Goal: Task Accomplishment & Management: Use online tool/utility

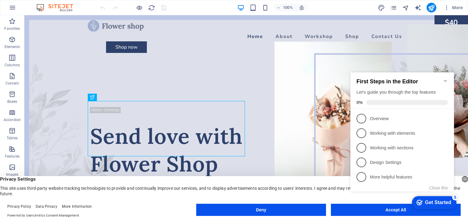
click at [447, 79] on icon "Minimize checklist" at bounding box center [445, 81] width 5 height 5
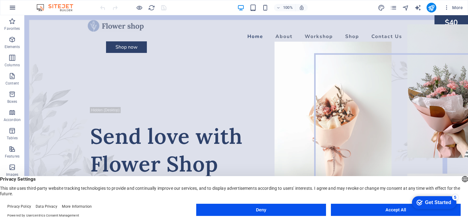
click at [16, 7] on icon "button" at bounding box center [12, 7] width 7 height 7
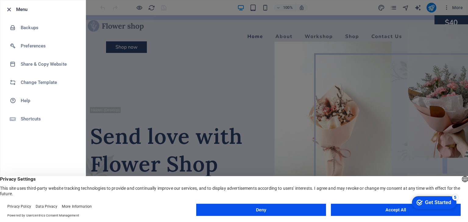
click at [9, 11] on icon "button" at bounding box center [8, 9] width 7 height 7
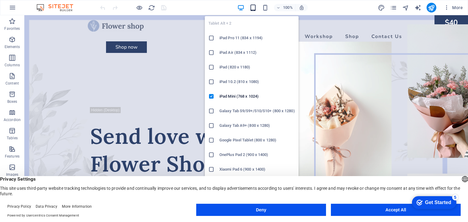
click at [256, 9] on icon "button" at bounding box center [252, 7] width 7 height 7
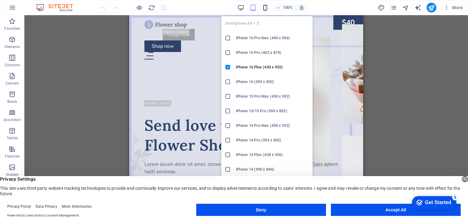
click at [264, 8] on icon "button" at bounding box center [265, 7] width 7 height 7
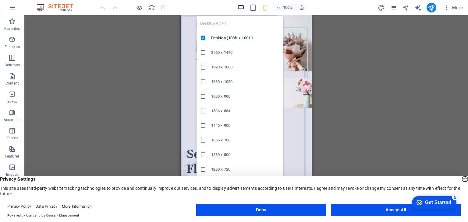
click at [239, 8] on icon "button" at bounding box center [240, 7] width 7 height 7
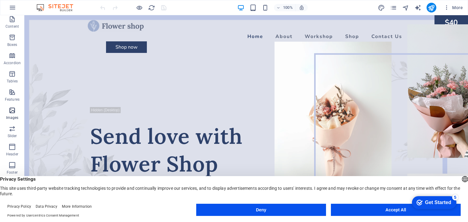
scroll to position [77, 0]
drag, startPoint x: 437, startPoint y: 203, endPoint x: 497, endPoint y: 332, distance: 142.1
click at [437, 203] on div "Get Started" at bounding box center [438, 202] width 26 height 5
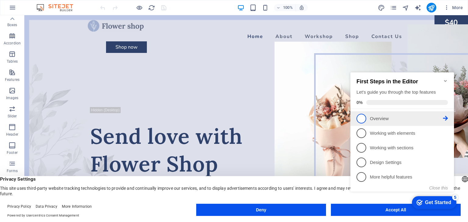
click at [378, 120] on p "Overview - incomplete" at bounding box center [406, 119] width 73 height 6
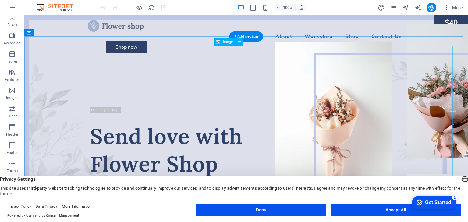
scroll to position [0, 0]
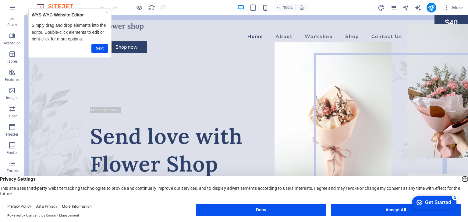
click at [106, 13] on link "×" at bounding box center [106, 11] width 2 height 5
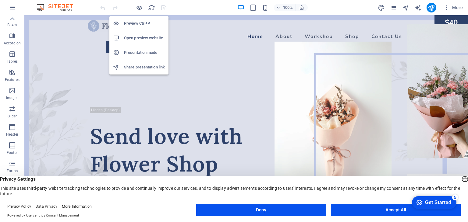
click at [140, 23] on h6 "Preview Ctrl+P" at bounding box center [144, 23] width 41 height 7
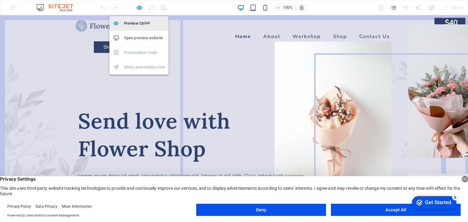
click at [141, 23] on h6 "Preview Ctrl+P" at bounding box center [144, 23] width 41 height 7
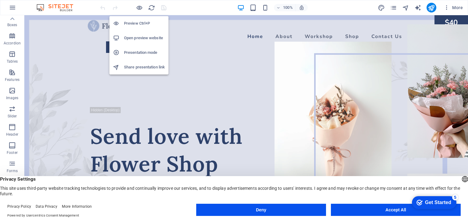
click at [141, 23] on h6 "Preview Ctrl+P" at bounding box center [144, 23] width 41 height 7
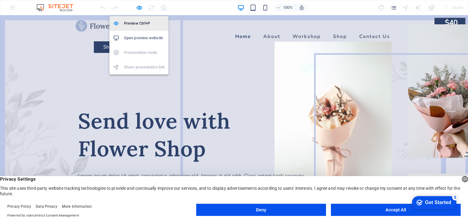
click at [141, 23] on h6 "Preview Ctrl+P" at bounding box center [144, 23] width 41 height 7
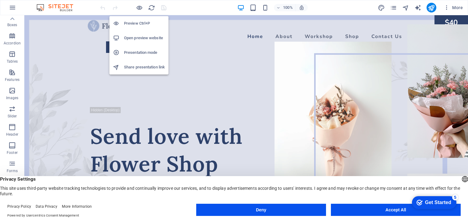
click at [141, 23] on h6 "Preview Ctrl+P" at bounding box center [144, 23] width 41 height 7
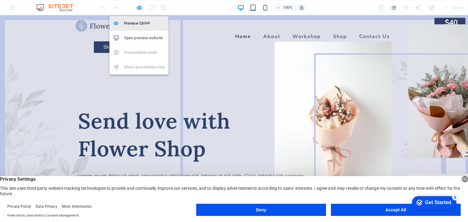
click at [141, 23] on h6 "Preview Ctrl+P" at bounding box center [144, 23] width 41 height 7
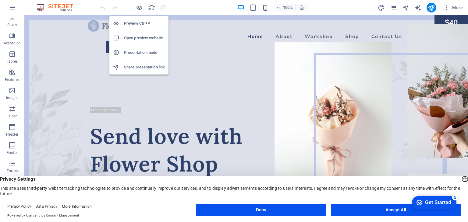
click at [141, 23] on h6 "Preview Ctrl+P" at bounding box center [144, 23] width 41 height 7
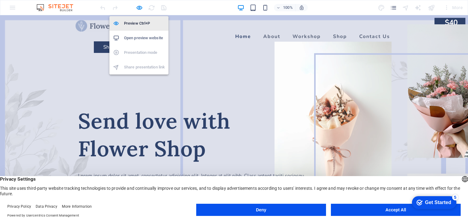
click at [141, 23] on h6 "Preview Ctrl+P" at bounding box center [144, 23] width 41 height 7
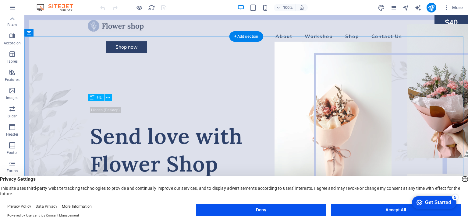
scroll to position [61, 0]
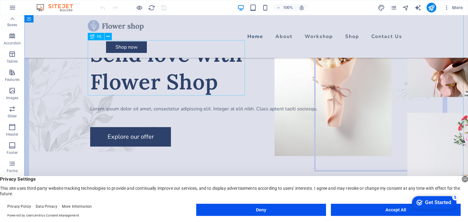
click at [150, 53] on div "Send love with Flower Shop" at bounding box center [246, 67] width 312 height 55
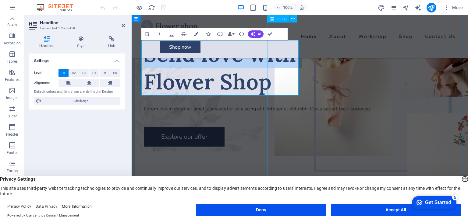
click at [364, 103] on figure at bounding box center [393, 73] width 239 height 220
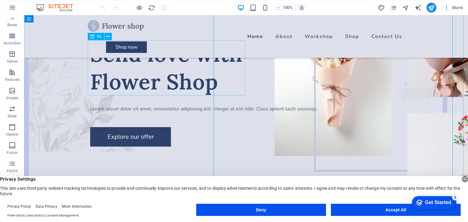
scroll to position [0, 0]
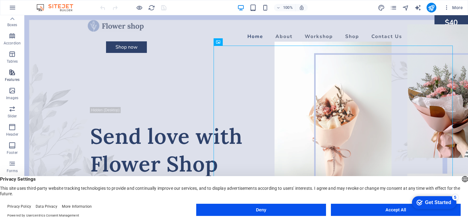
click at [12, 78] on p "Features" at bounding box center [12, 79] width 15 height 5
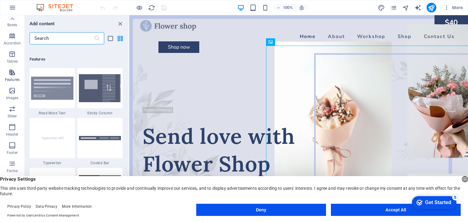
scroll to position [2373, 0]
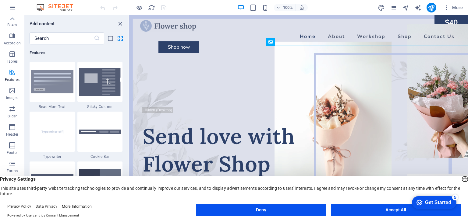
click at [12, 78] on p "Features" at bounding box center [12, 79] width 15 height 5
click at [118, 22] on icon "close panel" at bounding box center [120, 23] width 7 height 7
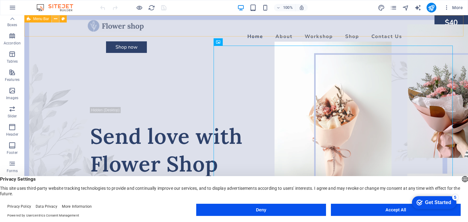
click at [56, 20] on icon at bounding box center [55, 19] width 3 height 6
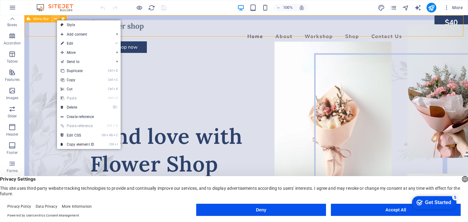
click at [56, 19] on icon at bounding box center [55, 19] width 3 height 6
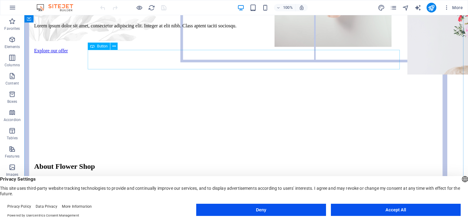
scroll to position [304, 0]
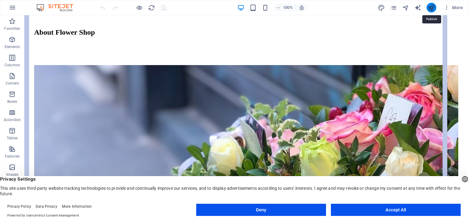
click at [432, 7] on icon "publish" at bounding box center [430, 7] width 7 height 7
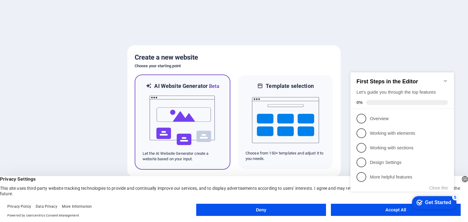
click at [200, 122] on img at bounding box center [182, 120] width 67 height 61
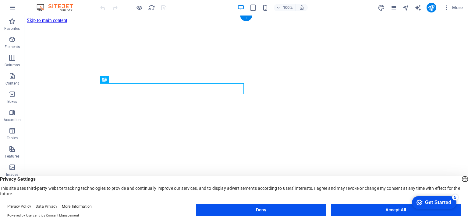
click at [329, 23] on figure at bounding box center [246, 23] width 438 height 0
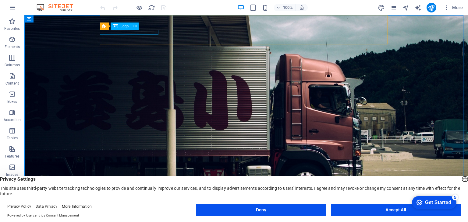
click at [123, 27] on span "Logo" at bounding box center [124, 26] width 8 height 4
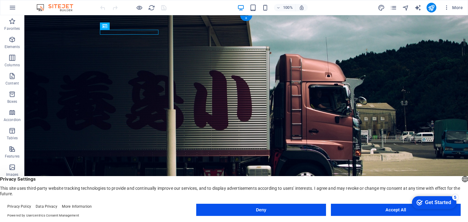
click at [304, 89] on figure at bounding box center [245, 101] width 443 height 172
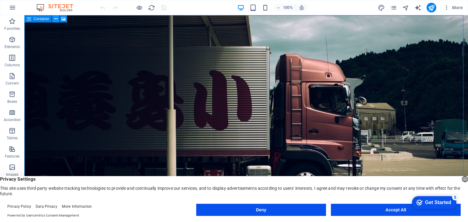
click at [55, 20] on icon at bounding box center [55, 19] width 3 height 6
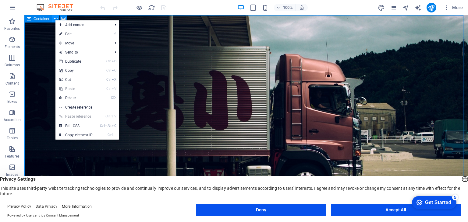
click at [55, 20] on icon at bounding box center [55, 19] width 3 height 6
click at [63, 17] on icon at bounding box center [63, 19] width 5 height 6
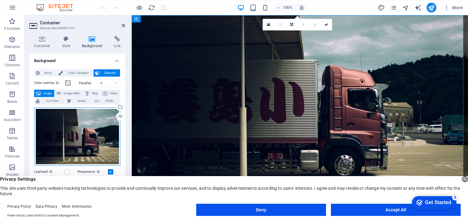
click at [79, 126] on div "Drag files here, click to choose files or select files from Files or our free s…" at bounding box center [77, 136] width 86 height 58
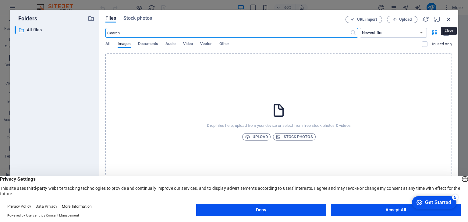
click at [450, 16] on icon "button" at bounding box center [448, 19] width 7 height 7
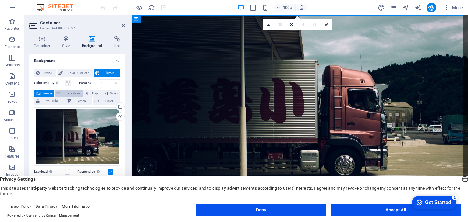
click at [63, 93] on span "Image slider" at bounding box center [71, 93] width 17 height 7
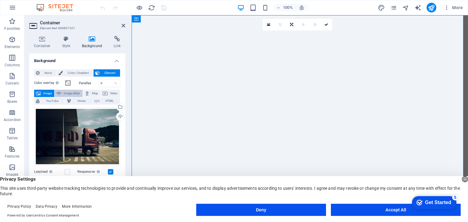
select select "ms"
select select "s"
select select "progressive"
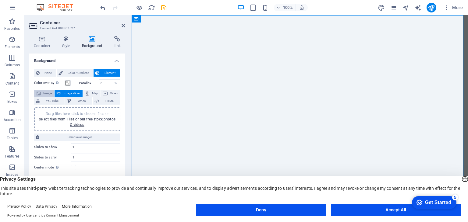
click at [43, 93] on span "Image" at bounding box center [48, 93] width 10 height 7
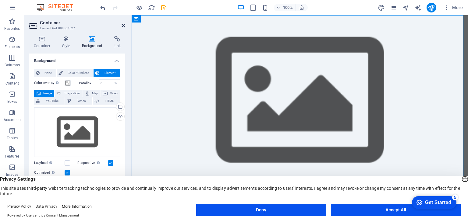
click at [122, 26] on icon at bounding box center [123, 25] width 4 height 5
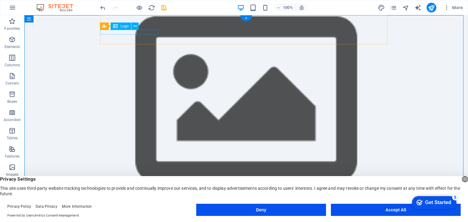
click at [132, 197] on div "PGT Shipping Services (Pvt.) Ltd." at bounding box center [245, 199] width 287 height 5
click at [124, 26] on span "Logo" at bounding box center [124, 26] width 8 height 4
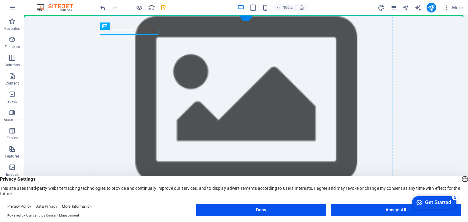
drag, startPoint x: 148, startPoint y: 41, endPoint x: 132, endPoint y: 20, distance: 26.9
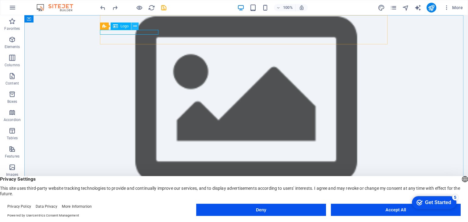
click at [135, 26] on icon at bounding box center [134, 26] width 3 height 6
click at [399, 89] on figure at bounding box center [245, 101] width 443 height 172
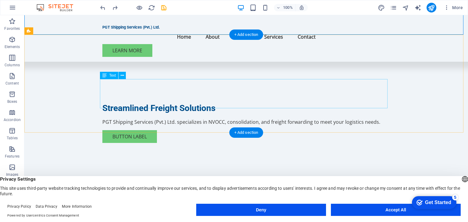
scroll to position [61, 0]
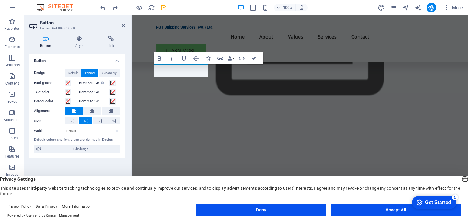
click at [319, 94] on figure at bounding box center [300, 33] width 336 height 159
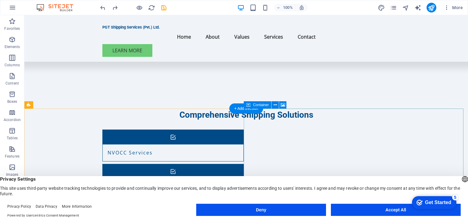
scroll to position [603, 0]
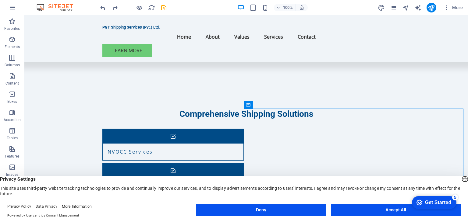
click at [436, 200] on div "Get Started" at bounding box center [438, 202] width 26 height 5
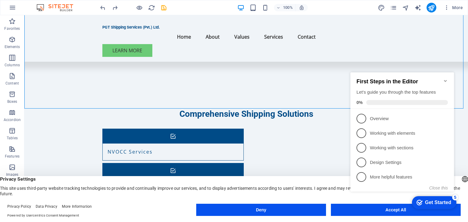
click at [444, 79] on icon "Minimize checklist" at bounding box center [445, 81] width 5 height 5
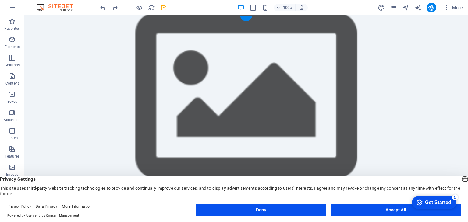
scroll to position [0, 0]
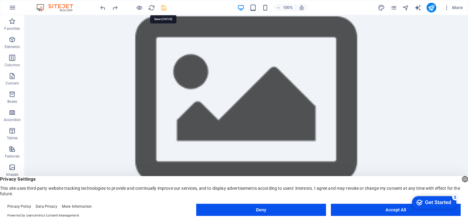
click at [165, 9] on icon "save" at bounding box center [163, 7] width 7 height 7
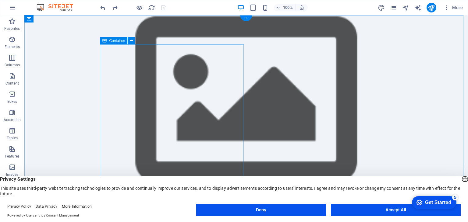
click at [324, 70] on figure at bounding box center [245, 101] width 443 height 172
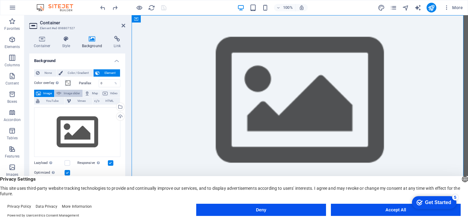
click at [76, 92] on span "Image slider" at bounding box center [71, 93] width 17 height 7
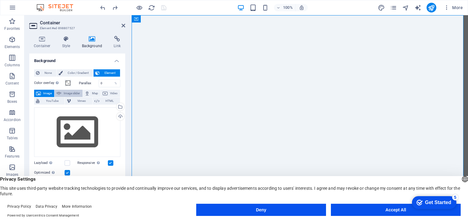
select select "ms"
select select "s"
select select "progressive"
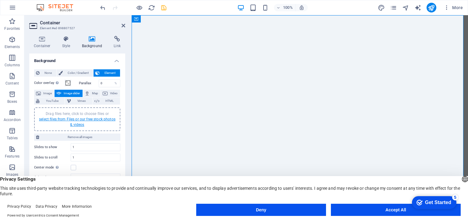
click at [69, 119] on link "select files from Files or our free stock photos & videos" at bounding box center [77, 122] width 76 height 10
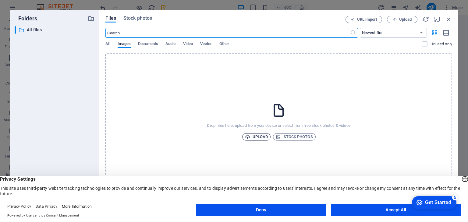
click at [249, 135] on icon "button" at bounding box center [247, 137] width 5 height 5
click at [256, 135] on span "Upload" at bounding box center [256, 136] width 23 height 7
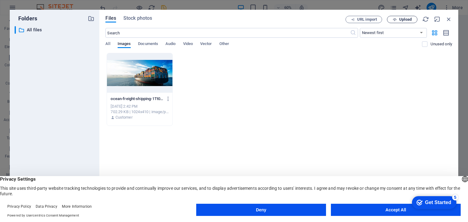
click at [402, 19] on span "Upload" at bounding box center [405, 20] width 12 height 4
drag, startPoint x: 450, startPoint y: 20, endPoint x: 318, endPoint y: 5, distance: 132.7
click at [450, 20] on icon "button" at bounding box center [448, 19] width 7 height 7
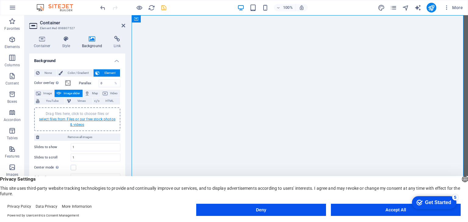
click at [63, 118] on link "select files from Files or our free stock photos & videos" at bounding box center [77, 122] width 76 height 10
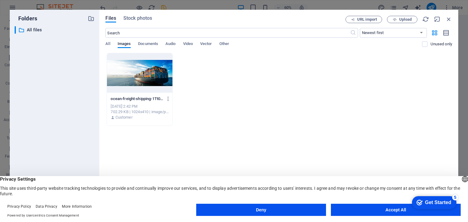
click at [135, 86] on div at bounding box center [139, 73] width 65 height 40
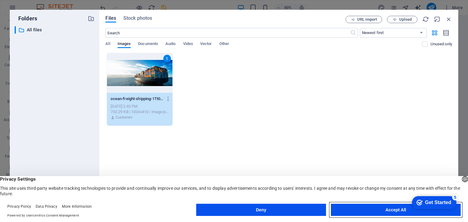
click at [352, 206] on button "Accept All" at bounding box center [396, 210] width 130 height 12
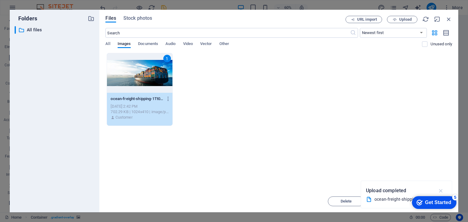
click at [441, 189] on icon "button" at bounding box center [440, 191] width 7 height 7
drag, startPoint x: 430, startPoint y: 200, endPoint x: 391, endPoint y: 202, distance: 39.0
click html "checkmark Get Started 5 First Steps in the Editor Let's guide you through the t…"
click at [390, 201] on span "Move" at bounding box center [390, 202] width 10 height 4
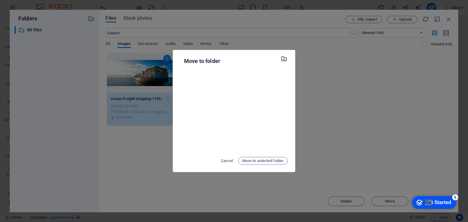
click at [283, 59] on icon "button" at bounding box center [283, 58] width 7 height 7
drag, startPoint x: 418, startPoint y: 94, endPoint x: 461, endPoint y: 13, distance: 91.7
click at [418, 93] on div "Move to folder Cancel Move to selected folder" at bounding box center [234, 111] width 468 height 222
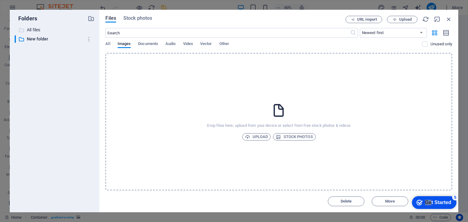
click at [59, 30] on p "All files" at bounding box center [55, 29] width 57 height 7
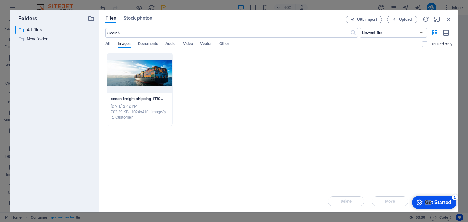
click at [155, 83] on div at bounding box center [139, 73] width 65 height 40
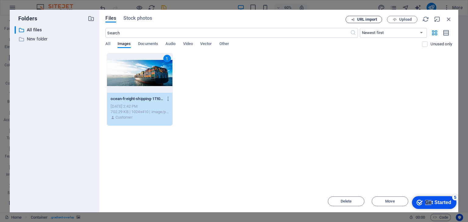
click at [362, 19] on span "URL import" at bounding box center [367, 20] width 20 height 4
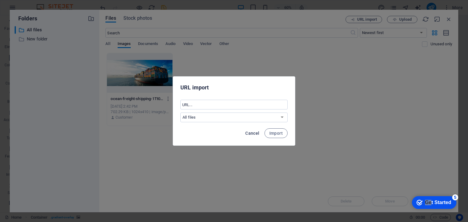
click at [250, 131] on span "Cancel" at bounding box center [252, 133] width 14 height 5
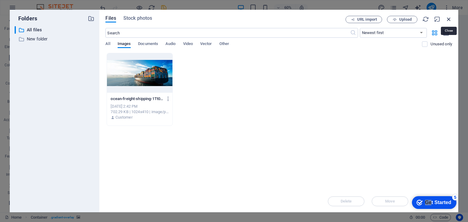
click at [447, 16] on icon "button" at bounding box center [448, 19] width 7 height 7
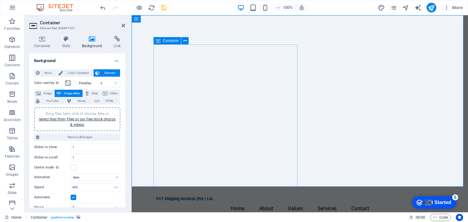
click at [323, 121] on div at bounding box center [300, 101] width 336 height 172
click at [46, 94] on span "Image" at bounding box center [48, 93] width 10 height 7
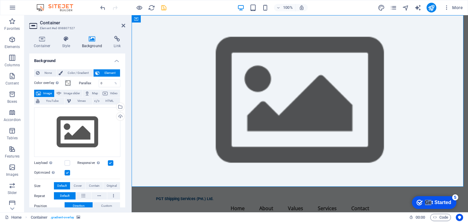
drag, startPoint x: 350, startPoint y: 102, endPoint x: 289, endPoint y: 100, distance: 60.6
click at [350, 102] on figure at bounding box center [300, 101] width 336 height 172
click at [55, 125] on div "Drag files here, click to choose files or select files from Files or our free s…" at bounding box center [77, 132] width 86 height 50
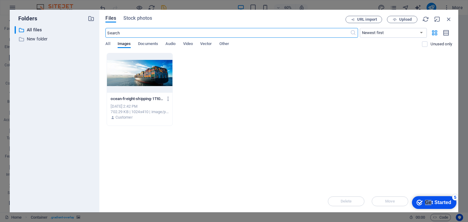
click at [156, 55] on div at bounding box center [139, 73] width 65 height 40
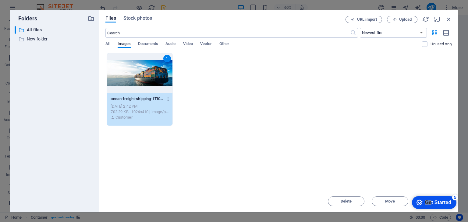
drag, startPoint x: 156, startPoint y: 55, endPoint x: 25, endPoint y: 40, distance: 132.4
click at [156, 55] on div "1" at bounding box center [139, 73] width 65 height 40
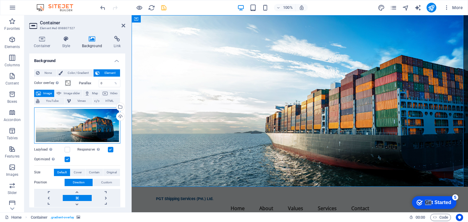
click at [85, 140] on div "Drag files here, click to choose files or select files from Files or our free s…" at bounding box center [77, 125] width 86 height 36
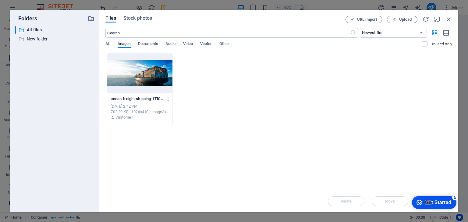
click at [169, 81] on div at bounding box center [139, 73] width 65 height 40
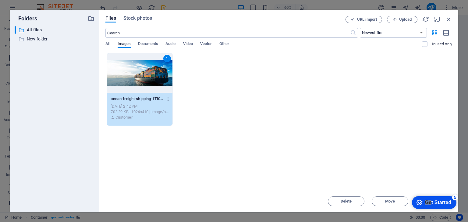
click at [169, 81] on div "1" at bounding box center [139, 73] width 65 height 40
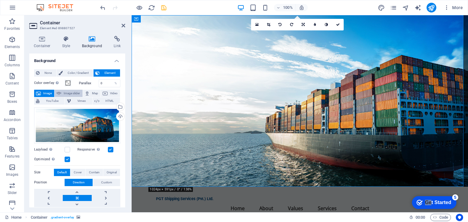
click at [73, 95] on span "Image slider" at bounding box center [71, 93] width 17 height 7
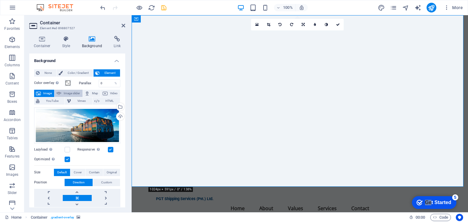
select select "ms"
select select "s"
select select "progressive"
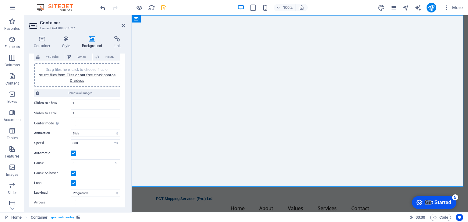
scroll to position [56, 0]
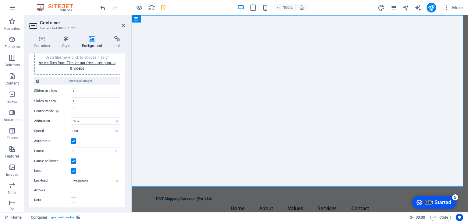
click at [85, 178] on select "Off On demand Progressive" at bounding box center [96, 180] width 50 height 7
click at [87, 122] on select "Slide Fade" at bounding box center [96, 121] width 50 height 7
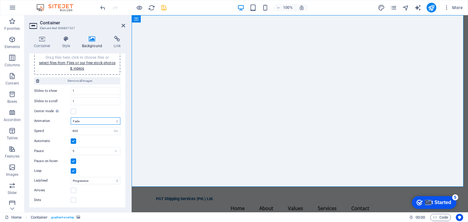
click at [71, 118] on select "Slide Fade" at bounding box center [96, 121] width 50 height 7
click at [89, 122] on select "Slide Fade" at bounding box center [96, 121] width 50 height 7
select select "slide"
click at [71, 118] on select "Slide Fade" at bounding box center [96, 121] width 50 height 7
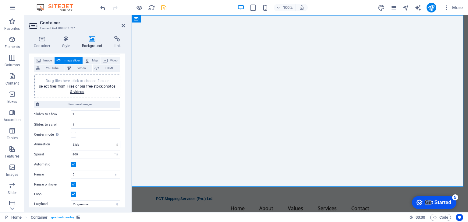
scroll to position [26, 0]
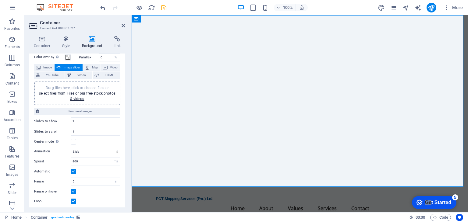
click at [79, 95] on div "Drag files here, click to choose files or select files from Files or our free s…" at bounding box center [77, 93] width 79 height 16
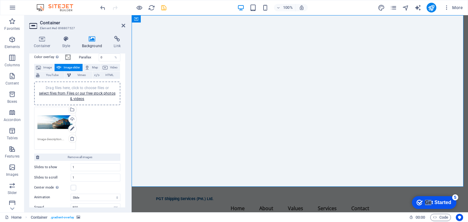
click at [101, 125] on div "Drag files here, click to choose files or select files from Files or our free s…" at bounding box center [77, 128] width 89 height 46
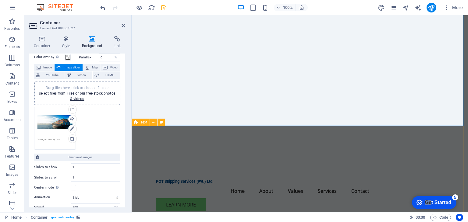
scroll to position [0, 0]
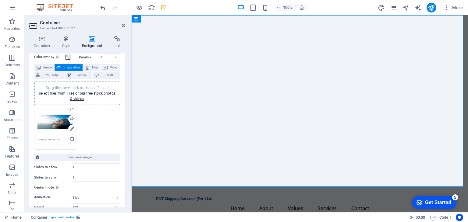
click at [437, 206] on div "Get Started" at bounding box center [438, 202] width 26 height 5
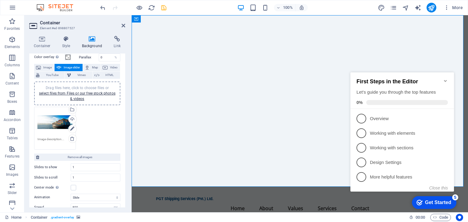
click at [437, 204] on div "Get Started" at bounding box center [438, 202] width 26 height 5
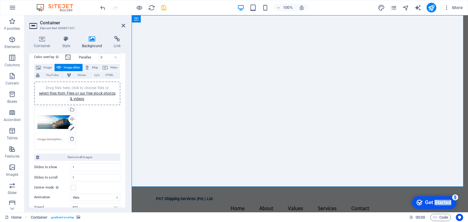
click at [451, 206] on div "Get Started" at bounding box center [438, 202] width 26 height 5
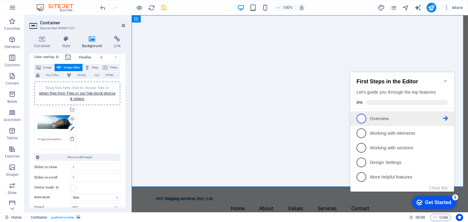
click at [397, 124] on li "1 Overview - incomplete" at bounding box center [402, 118] width 104 height 15
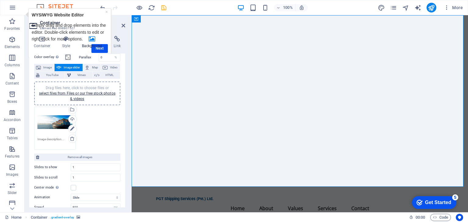
click at [445, 203] on div "Get Started" at bounding box center [438, 202] width 26 height 5
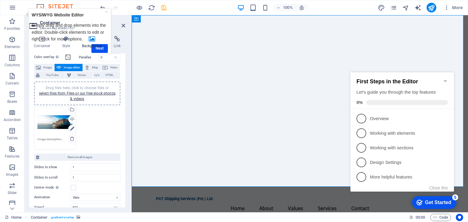
click at [445, 203] on div "Get Started" at bounding box center [438, 202] width 26 height 5
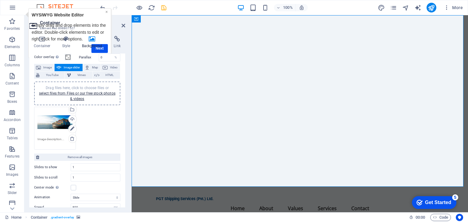
click at [106, 12] on link "×" at bounding box center [106, 11] width 2 height 5
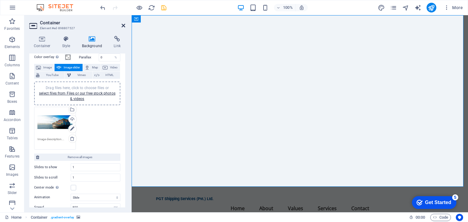
click at [123, 24] on icon at bounding box center [123, 25] width 4 height 5
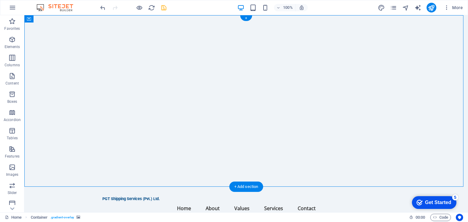
click at [410, 15] on img "1/1" at bounding box center [243, 15] width 439 height 0
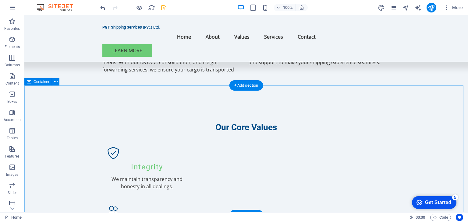
scroll to position [359, 0]
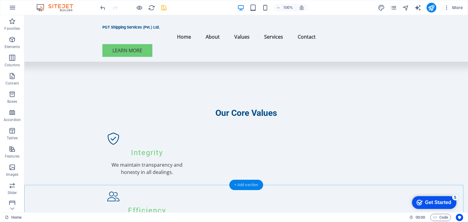
click at [248, 183] on div "+ Add section" at bounding box center [246, 185] width 34 height 10
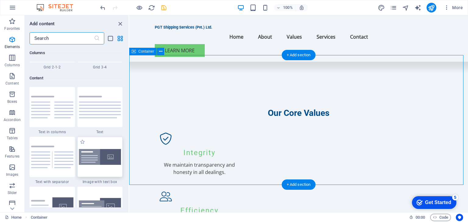
scroll to position [1065, 0]
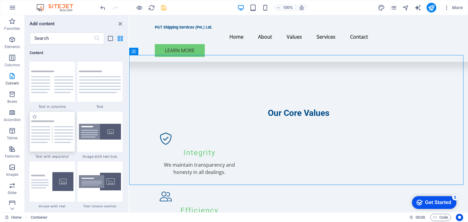
drag, startPoint x: 58, startPoint y: 127, endPoint x: 187, endPoint y: 159, distance: 132.2
click at [58, 127] on img at bounding box center [52, 132] width 42 height 23
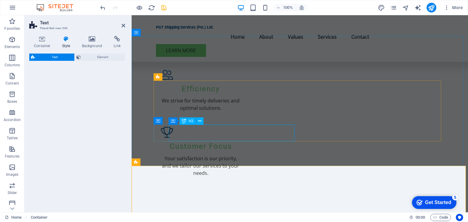
select select "rem"
select select "px"
select select "preset-text-v2-separator"
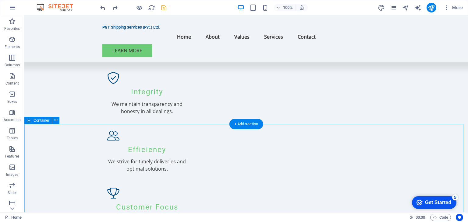
scroll to position [603, 0]
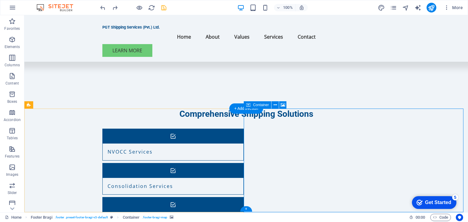
select select "px"
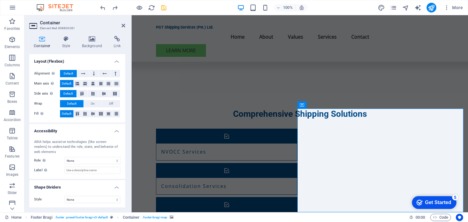
scroll to position [0, 0]
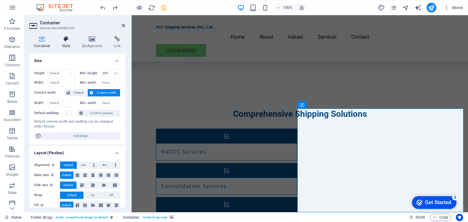
click at [68, 42] on h4 "Style" at bounding box center [68, 42] width 20 height 13
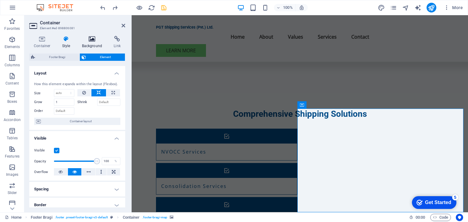
click at [95, 38] on icon at bounding box center [92, 39] width 30 height 6
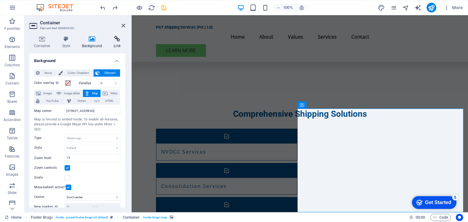
click at [114, 39] on icon at bounding box center [117, 39] width 16 height 6
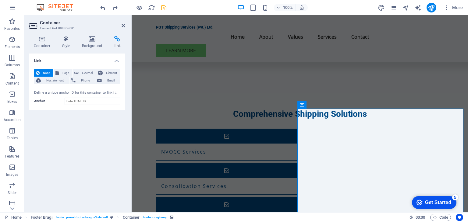
click at [127, 18] on aside "Container Element #ed-898806081 Container Style Background Link Size Height Def…" at bounding box center [77, 113] width 107 height 197
drag, startPoint x: 125, startPoint y: 25, endPoint x: 226, endPoint y: 70, distance: 110.8
click at [125, 25] on icon at bounding box center [123, 25] width 4 height 5
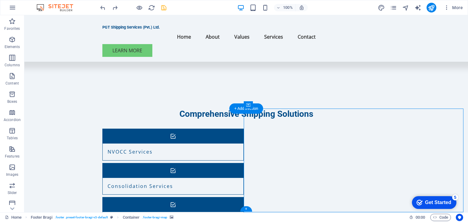
click at [430, 201] on div "Get Started" at bounding box center [438, 202] width 26 height 5
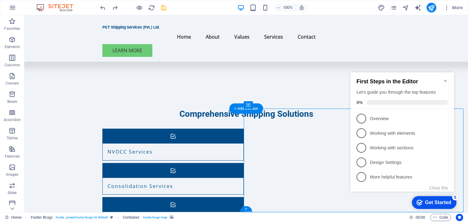
click at [163, 7] on icon "save" at bounding box center [163, 7] width 7 height 7
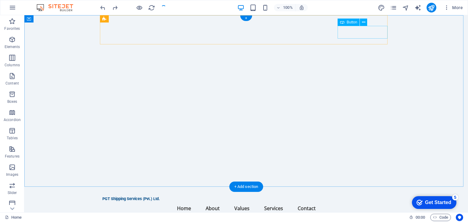
click at [358, 216] on div "Learn More" at bounding box center [245, 222] width 287 height 13
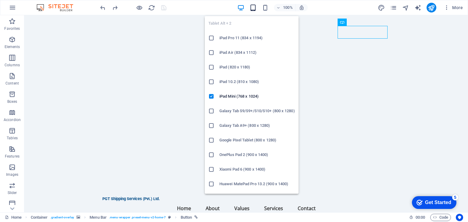
click at [252, 7] on icon "button" at bounding box center [252, 7] width 7 height 7
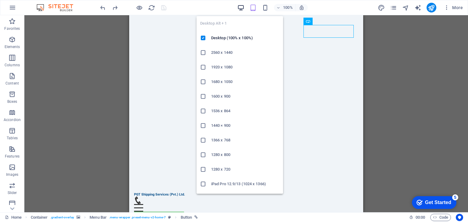
click at [240, 7] on icon "button" at bounding box center [240, 7] width 7 height 7
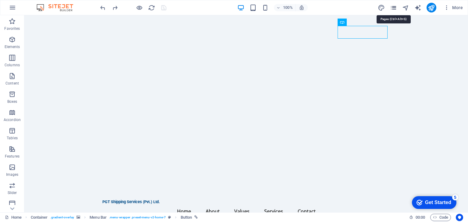
click at [395, 9] on icon "pages" at bounding box center [393, 7] width 7 height 7
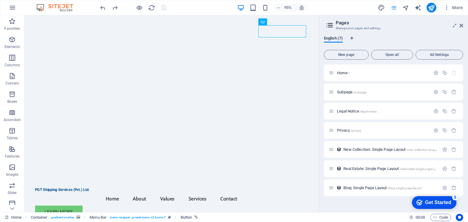
click at [393, 9] on icon "pages" at bounding box center [393, 7] width 7 height 7
click at [377, 7] on div "95% More" at bounding box center [282, 8] width 366 height 10
click at [382, 6] on icon "design" at bounding box center [381, 7] width 7 height 7
select select "px"
select select "200"
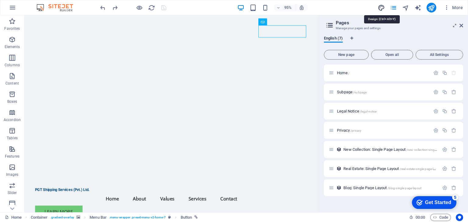
select select "px"
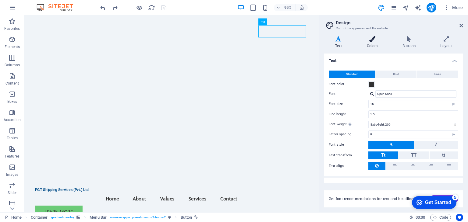
click at [374, 40] on icon at bounding box center [371, 39] width 33 height 6
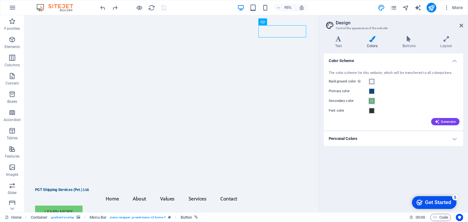
click at [372, 101] on span at bounding box center [371, 101] width 5 height 5
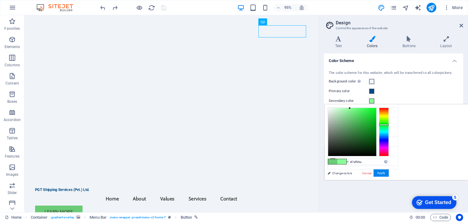
type input "#79f789"
drag, startPoint x: 427, startPoint y: 117, endPoint x: 428, endPoint y: 109, distance: 7.7
click at [353, 109] on div at bounding box center [352, 109] width 2 height 2
click at [388, 172] on button "Apply" at bounding box center [380, 173] width 15 height 7
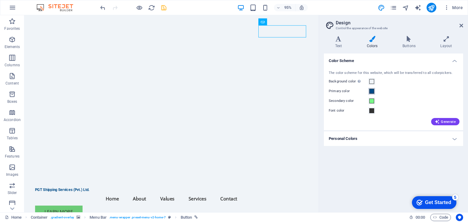
click at [371, 91] on span at bounding box center [371, 91] width 5 height 5
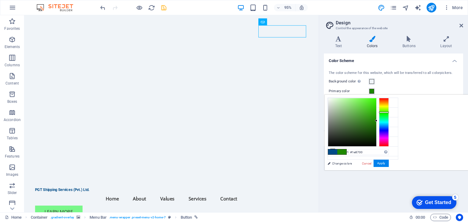
click at [388, 112] on div at bounding box center [384, 122] width 10 height 49
click at [376, 119] on div at bounding box center [375, 119] width 2 height 2
drag, startPoint x: 451, startPoint y: 119, endPoint x: 447, endPoint y: 117, distance: 4.2
click at [372, 117] on div at bounding box center [371, 117] width 2 height 2
type input "#238b06"
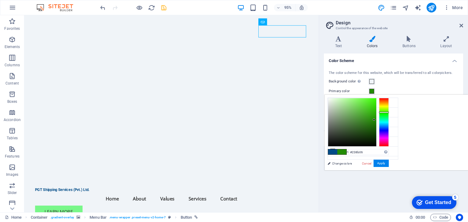
drag, startPoint x: 445, startPoint y: 116, endPoint x: 450, endPoint y: 120, distance: 6.1
click at [376, 120] on div at bounding box center [352, 122] width 48 height 48
drag, startPoint x: 456, startPoint y: 162, endPoint x: 450, endPoint y: 162, distance: 5.8
click at [388, 162] on button "Apply" at bounding box center [380, 163] width 15 height 7
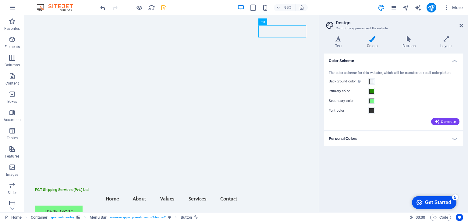
click at [463, 24] on aside "Design Control the appearance of the website Variants Text Colors Buttons Layou…" at bounding box center [392, 113] width 149 height 197
click at [462, 25] on icon at bounding box center [461, 25] width 4 height 5
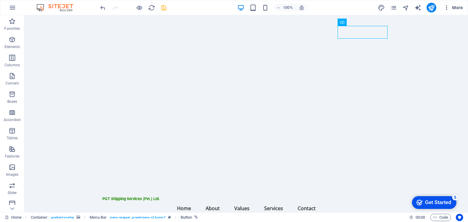
click at [448, 7] on icon "button" at bounding box center [446, 8] width 6 height 6
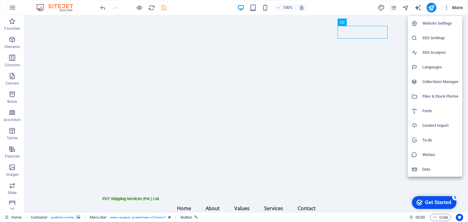
click at [439, 22] on h6 "Website Settings" at bounding box center [440, 23] width 36 height 7
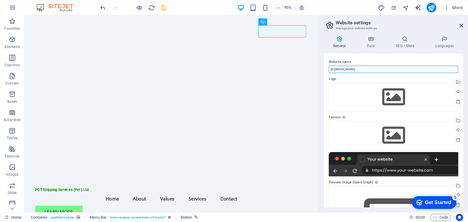
click at [333, 69] on input "[DOMAIN_NAME]" at bounding box center [392, 69] width 129 height 7
type input "[DOMAIN_NAME]"
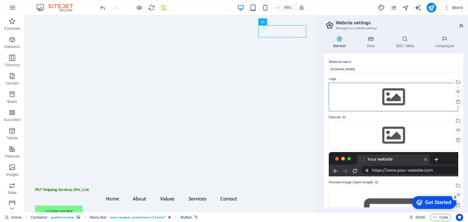
click at [378, 88] on div "Drag files here, click to choose files or select files from Files or our free s…" at bounding box center [392, 97] width 129 height 29
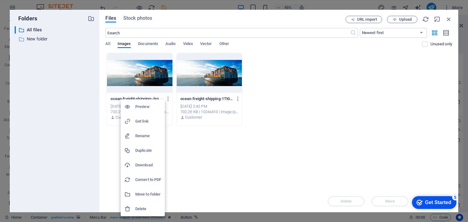
click at [142, 208] on h6 "Delete" at bounding box center [148, 209] width 26 height 7
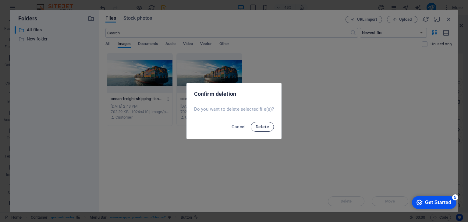
click at [264, 127] on span "Delete" at bounding box center [261, 127] width 13 height 5
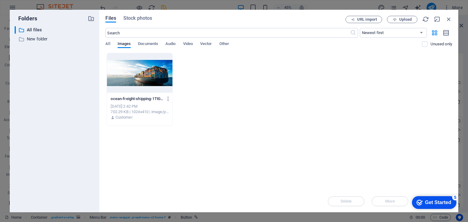
click at [449, 16] on icon "button" at bounding box center [448, 19] width 7 height 7
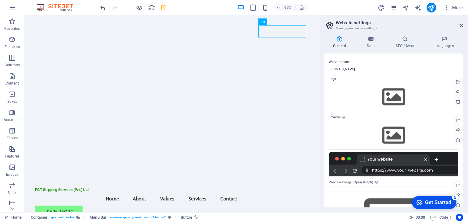
drag, startPoint x: 396, startPoint y: 59, endPoint x: 396, endPoint y: 56, distance: 3.4
click at [396, 59] on label "Website name" at bounding box center [392, 61] width 129 height 7
click at [396, 66] on input "[DOMAIN_NAME]" at bounding box center [392, 69] width 129 height 7
click at [459, 23] on icon at bounding box center [461, 25] width 4 height 5
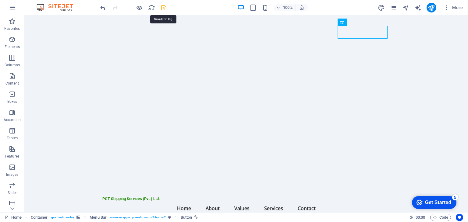
click at [162, 8] on icon "save" at bounding box center [163, 7] width 7 height 7
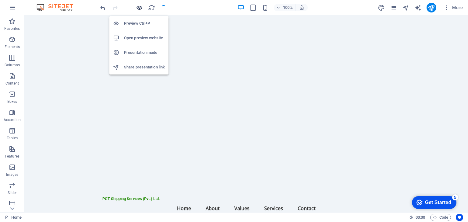
click at [142, 5] on icon "button" at bounding box center [139, 7] width 7 height 7
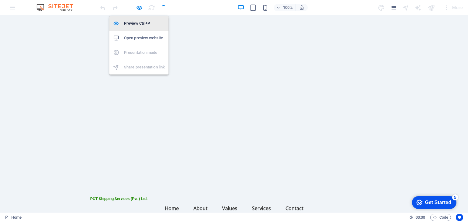
click at [139, 23] on h6 "Preview Ctrl+P" at bounding box center [144, 23] width 41 height 7
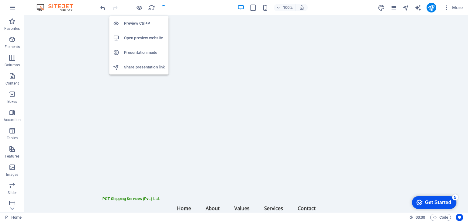
click at [139, 23] on h6 "Preview Ctrl+P" at bounding box center [144, 23] width 41 height 7
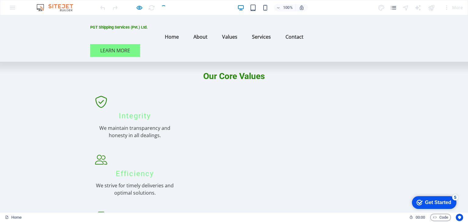
scroll to position [518, 0]
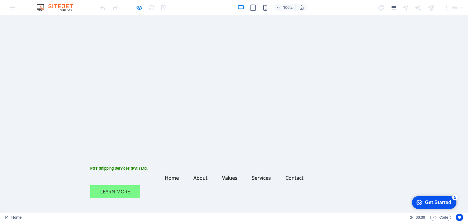
scroll to position [0, 0]
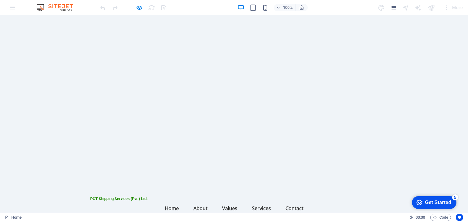
click at [145, 9] on div at bounding box center [133, 8] width 68 height 10
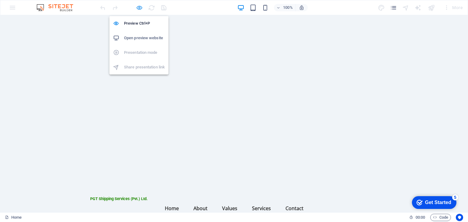
click at [140, 8] on icon "button" at bounding box center [139, 7] width 7 height 7
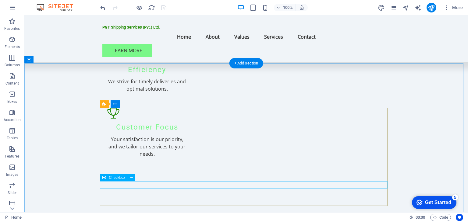
scroll to position [511, 0]
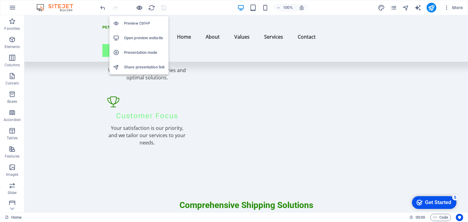
click at [140, 6] on icon "button" at bounding box center [139, 7] width 7 height 7
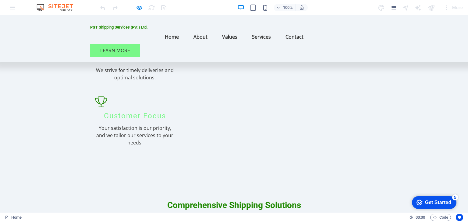
checkbox input "true"
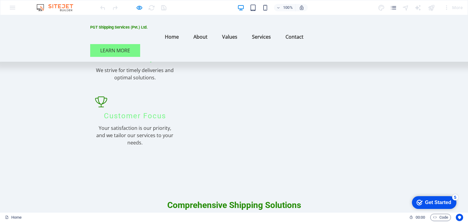
type input "2f8XPS"
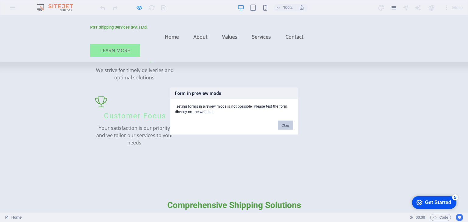
click at [288, 126] on button "Okay" at bounding box center [285, 125] width 15 height 9
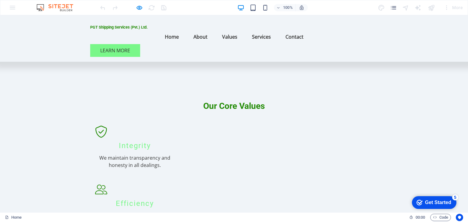
scroll to position [328, 0]
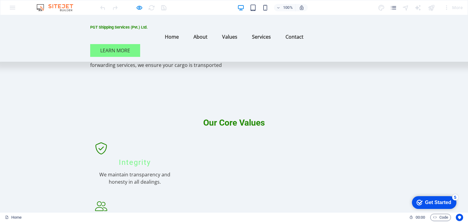
scroll to position [359, 0]
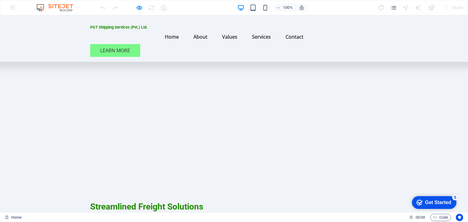
scroll to position [0, 0]
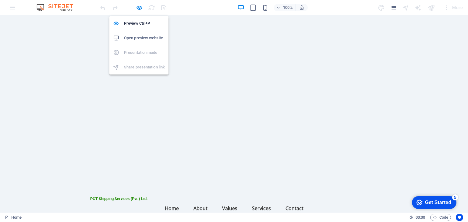
click at [134, 6] on div at bounding box center [133, 8] width 68 height 10
click at [140, 7] on icon "button" at bounding box center [139, 7] width 7 height 7
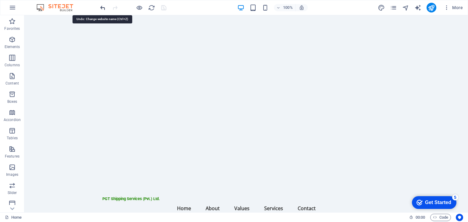
click at [100, 6] on icon "undo" at bounding box center [102, 7] width 7 height 7
click at [117, 6] on icon "redo" at bounding box center [114, 7] width 7 height 7
click at [117, 6] on div at bounding box center [133, 8] width 68 height 10
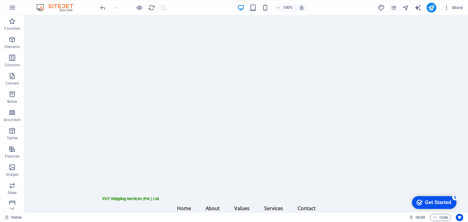
click at [117, 6] on div at bounding box center [133, 8] width 68 height 10
click at [91, 9] on div "100% More" at bounding box center [233, 7] width 467 height 15
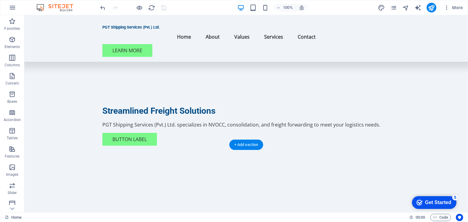
scroll to position [152, 0]
